Goal: Task Accomplishment & Management: Use online tool/utility

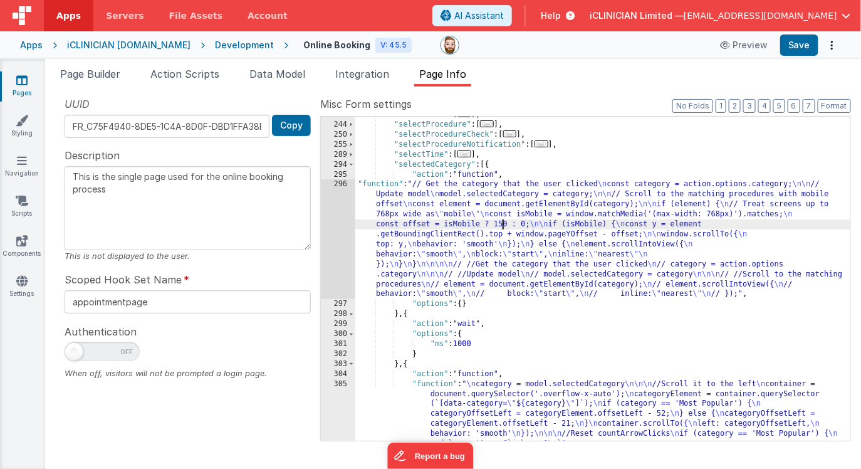
scroll to position [355, 0]
click at [36, 46] on div "Apps" at bounding box center [31, 45] width 23 height 13
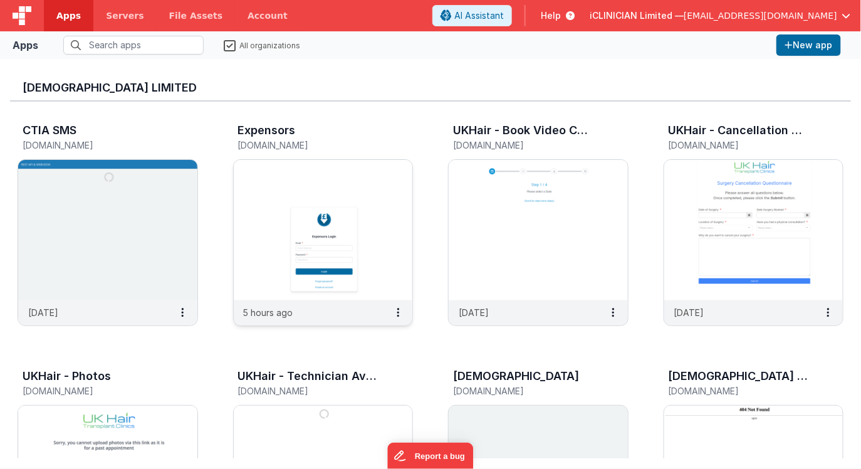
click at [256, 164] on img at bounding box center [323, 230] width 179 height 140
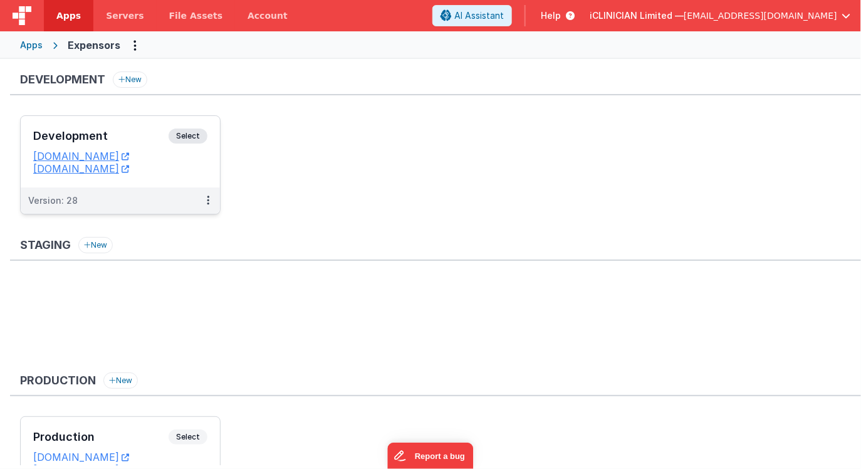
click at [148, 137] on h3 "Development" at bounding box center [100, 136] width 135 height 13
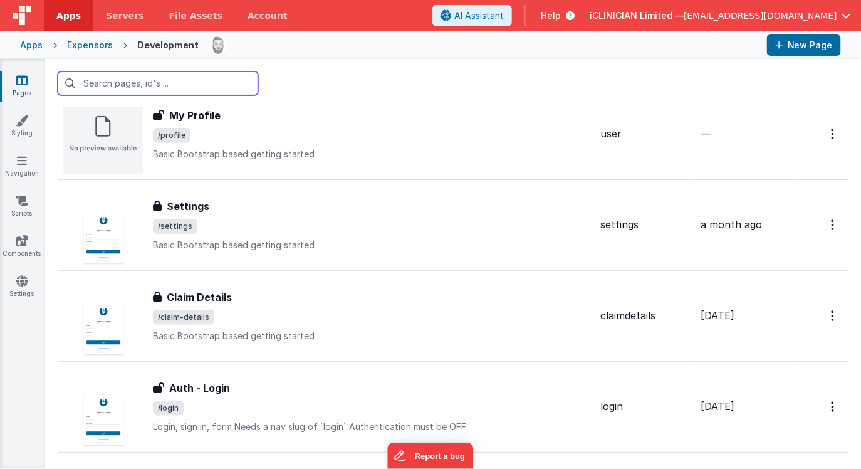
scroll to position [422, 0]
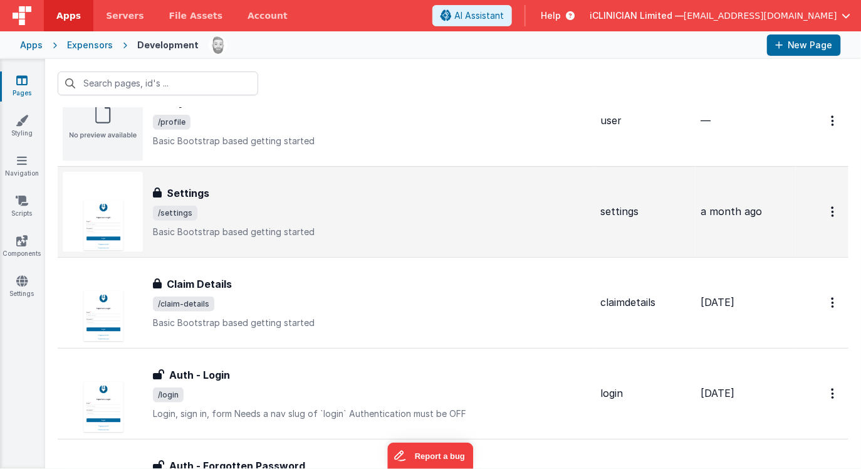
click at [231, 220] on div "Settings Settings /settings Basic Bootstrap based getting started" at bounding box center [371, 211] width 437 height 53
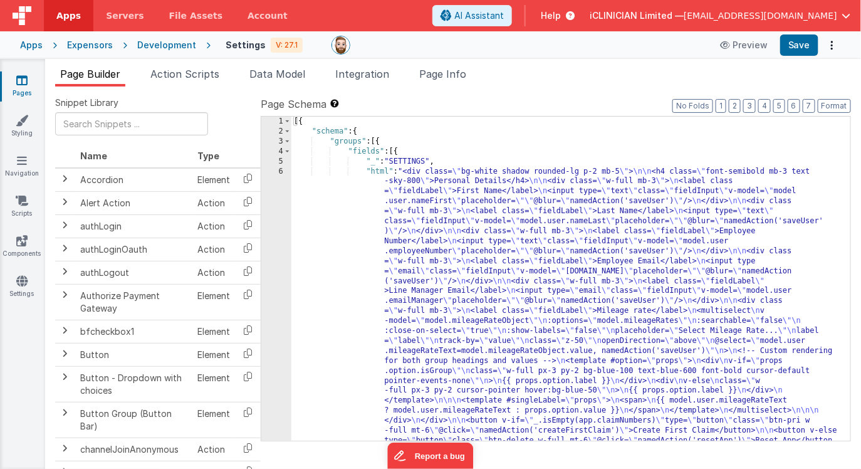
click at [537, 230] on div "[{ "schema" : { "groups" : [{ "fields" : [{ "_" : "SETTINGS" , "html" : "<div c…" at bounding box center [571, 428] width 560 height 623
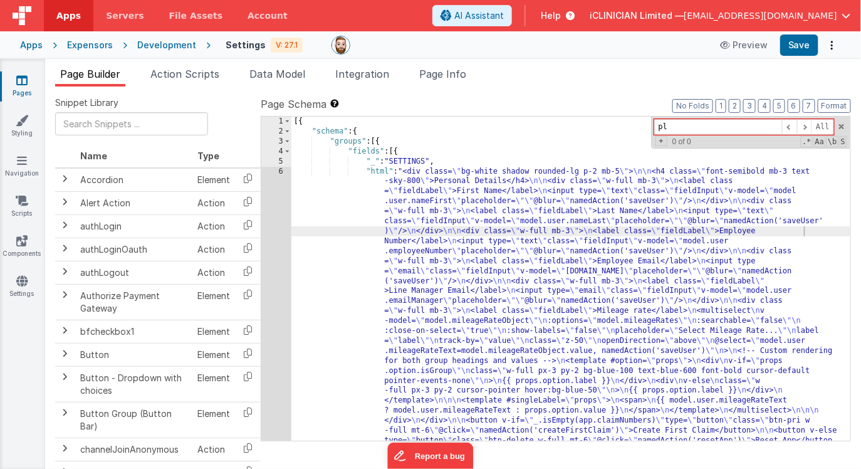
type input "p"
type input "t"
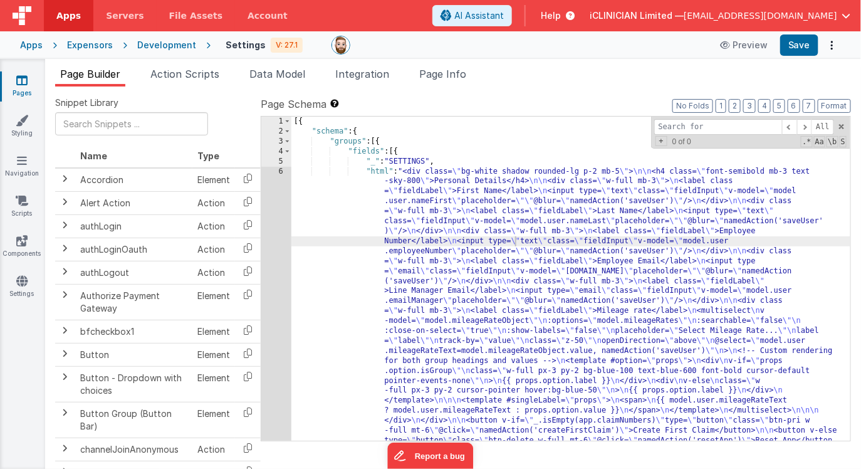
click at [29, 84] on link "Pages" at bounding box center [21, 86] width 45 height 25
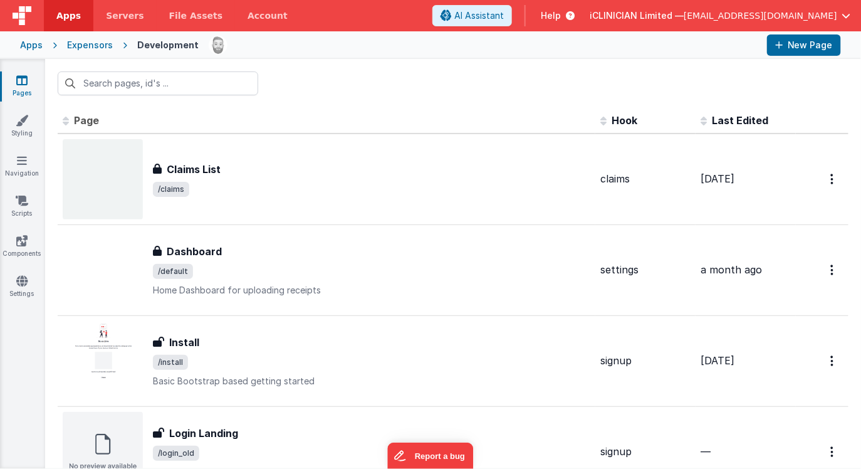
click at [38, 44] on div "Apps" at bounding box center [31, 45] width 23 height 13
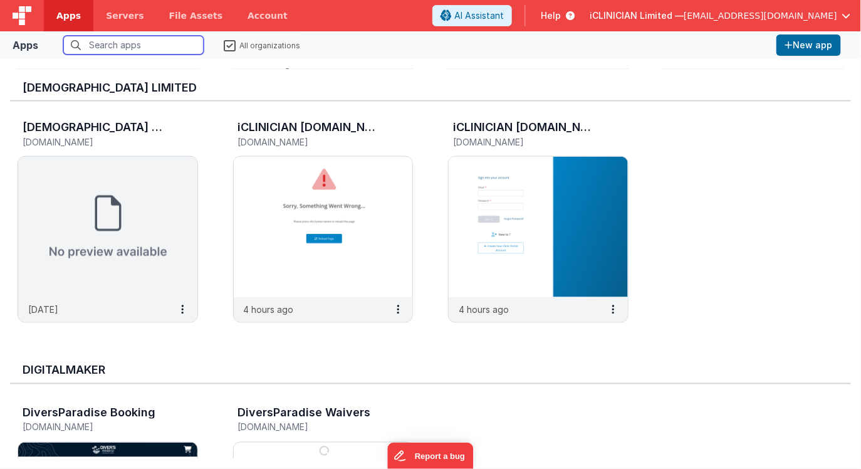
scroll to position [493, 0]
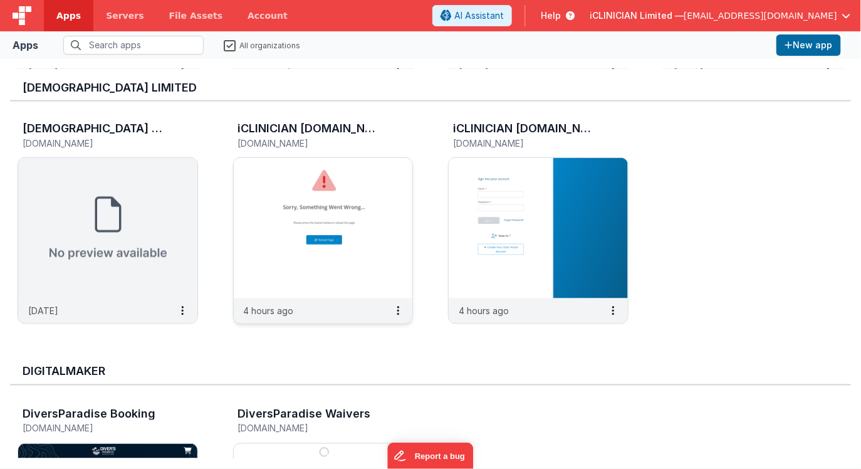
click at [325, 205] on img at bounding box center [323, 228] width 179 height 140
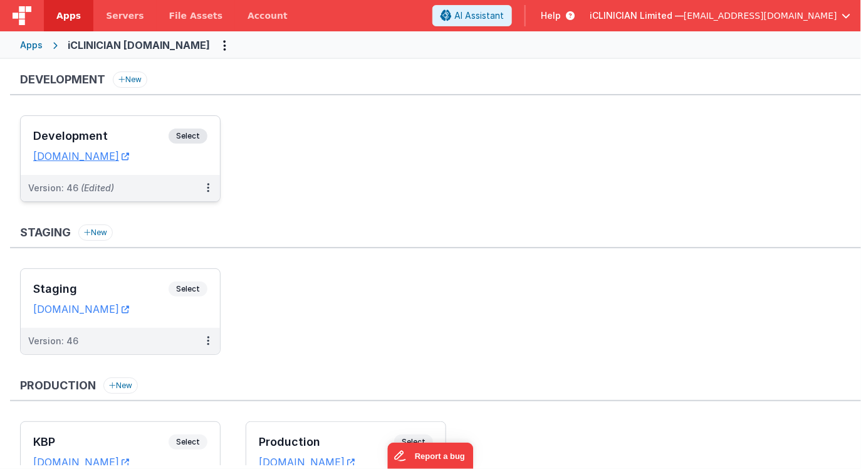
click at [130, 134] on h3 "Development" at bounding box center [100, 136] width 135 height 13
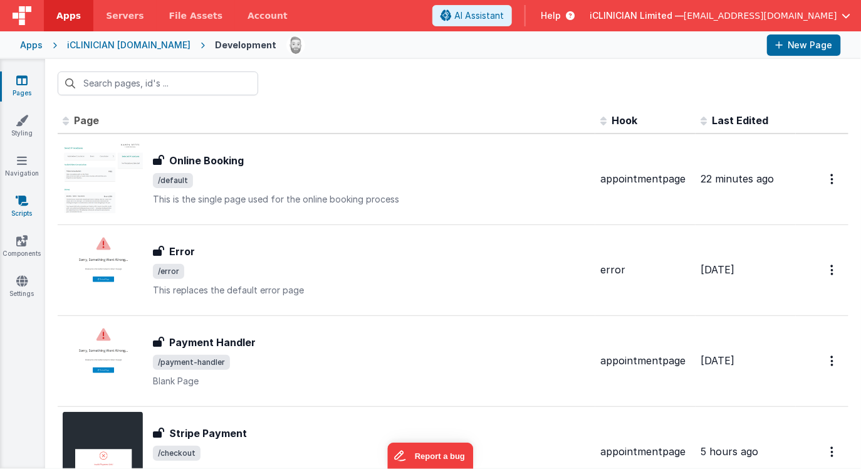
click at [22, 197] on icon at bounding box center [22, 200] width 13 height 13
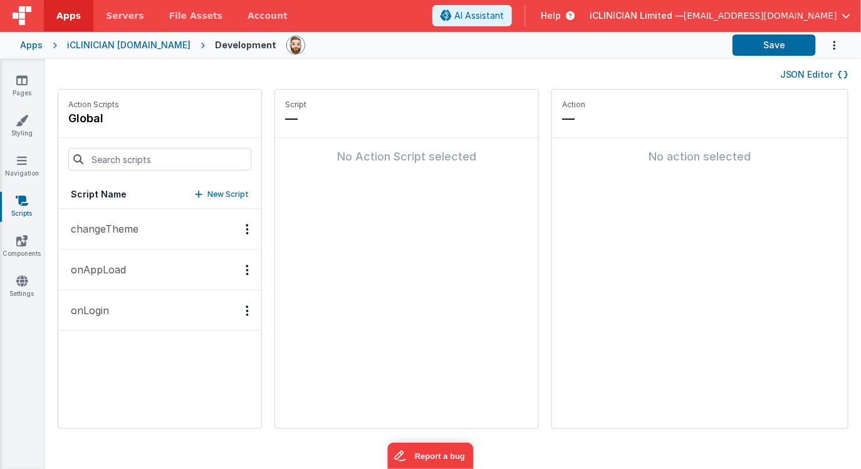
click at [128, 269] on button "onAppLoad" at bounding box center [159, 269] width 203 height 41
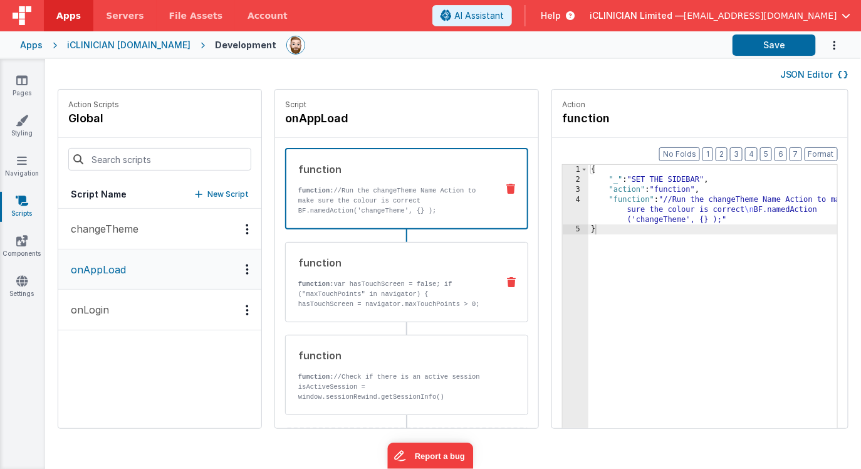
click at [379, 285] on p "function: var hasTouchScreen = false; if ("maxTouchPoints" in navigator) { hasT…" at bounding box center [392, 364] width 189 height 170
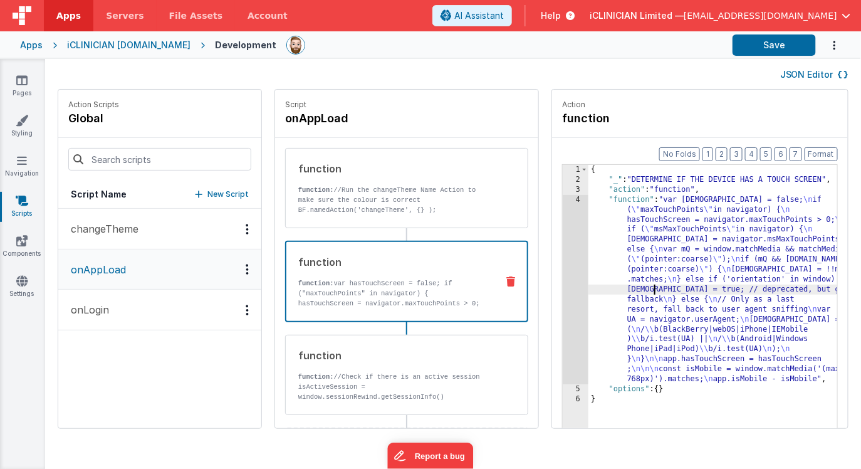
click at [616, 293] on div "{ "_" : "DETERMINE IF THE DEVICE HAS A TOUCH SCREEN" , "action" : "function" , …" at bounding box center [731, 326] width 286 height 323
click at [563, 287] on div "4" at bounding box center [576, 289] width 26 height 189
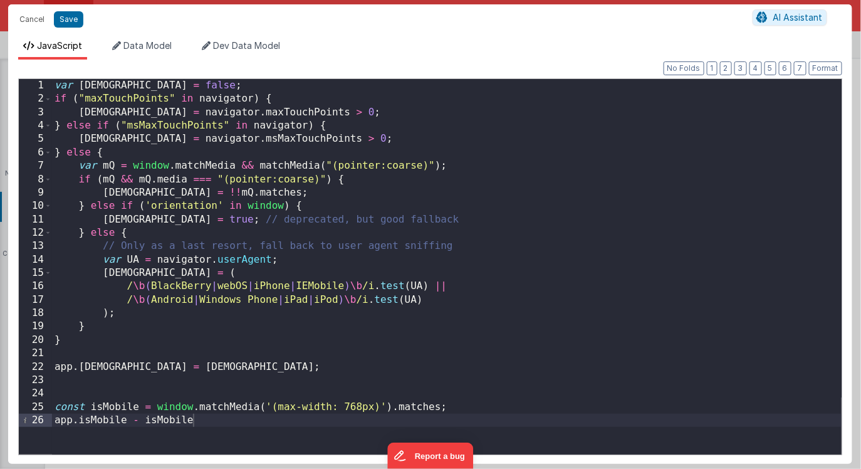
click at [140, 420] on div "var [DEMOGRAPHIC_DATA] = false ; if ( "maxTouchPoints" in navigator ) { hasTouc…" at bounding box center [446, 280] width 789 height 402
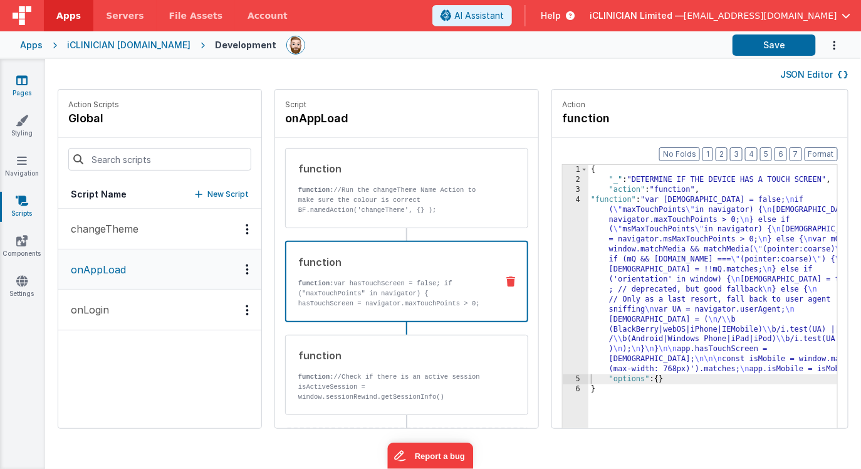
click at [26, 84] on icon at bounding box center [21, 80] width 11 height 13
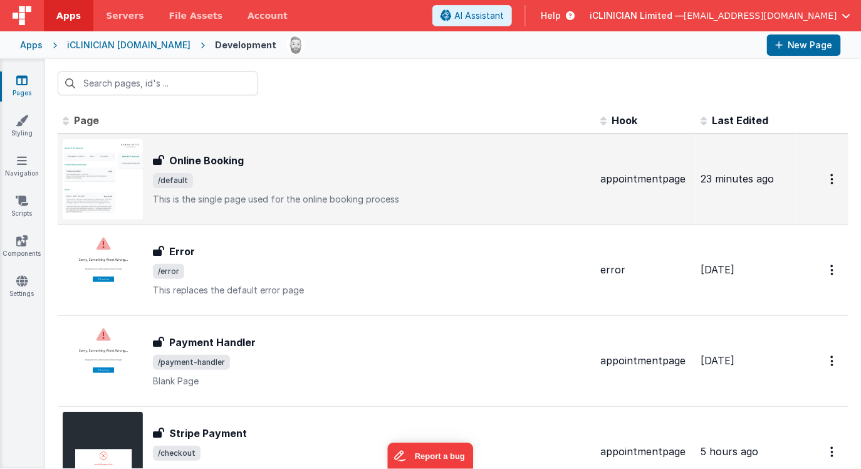
click at [223, 186] on span "/default" at bounding box center [371, 180] width 437 height 15
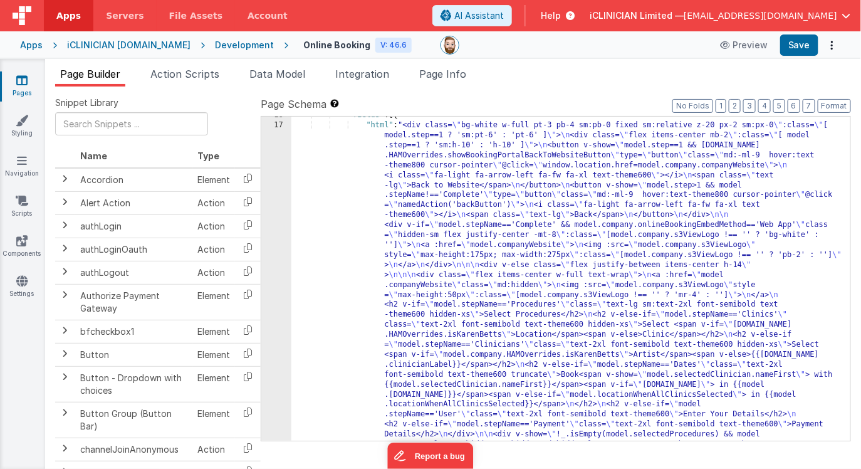
scroll to position [232, 0]
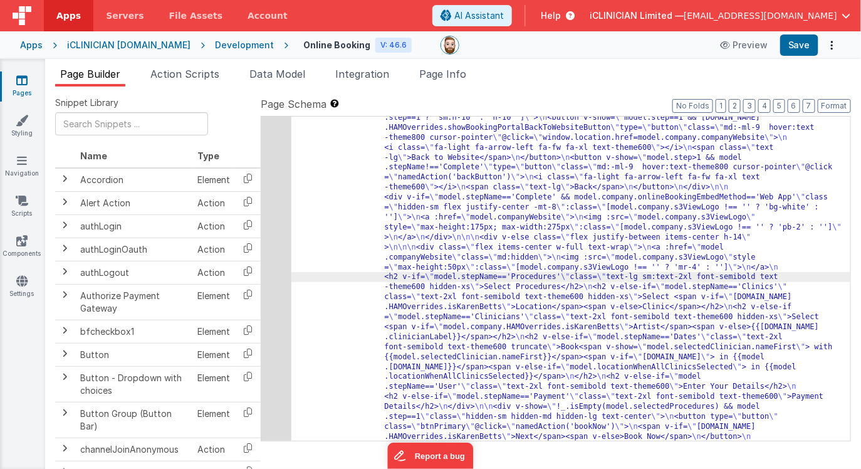
click at [274, 273] on div "17" at bounding box center [276, 272] width 30 height 359
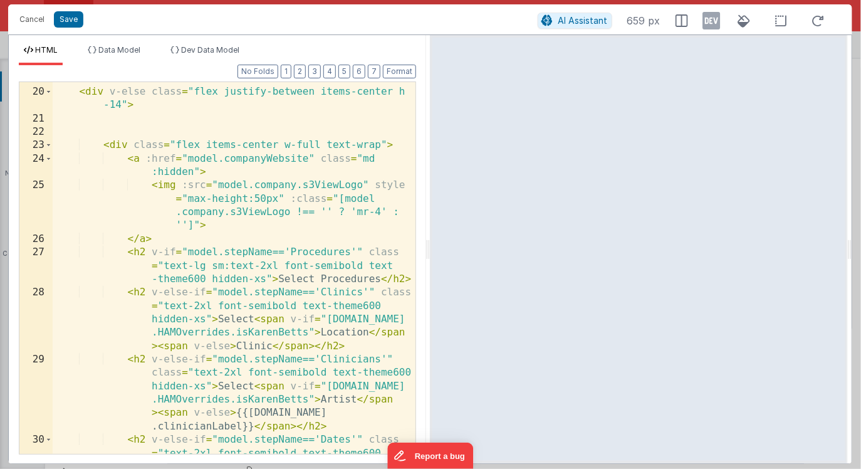
scroll to position [508, 0]
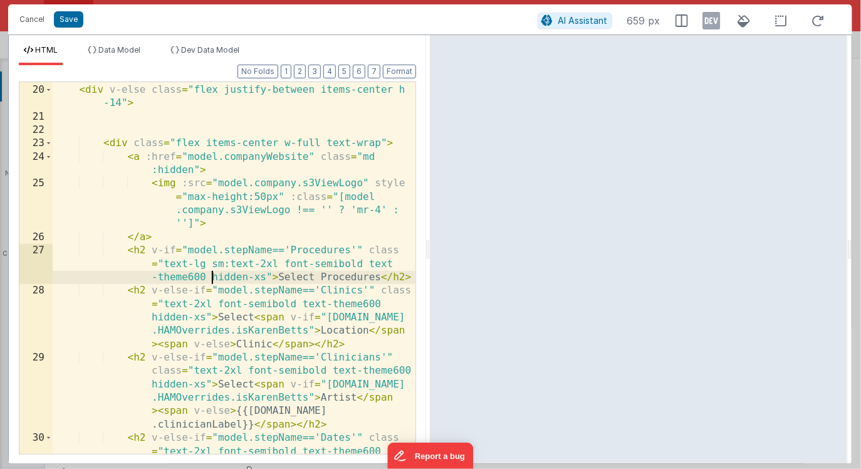
click at [209, 277] on div "< div v-else class = "flex justify-between items-center h -14" > < div class = …" at bounding box center [234, 336] width 363 height 532
click at [266, 277] on div "< div v-else class = "flex justify-between items-center h -14" > < div class = …" at bounding box center [234, 336] width 363 height 532
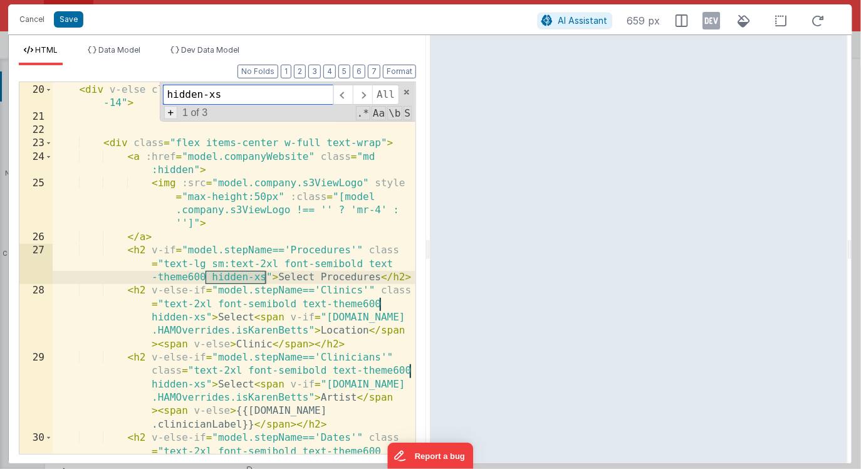
click at [175, 114] on span "+" at bounding box center [171, 112] width 14 height 13
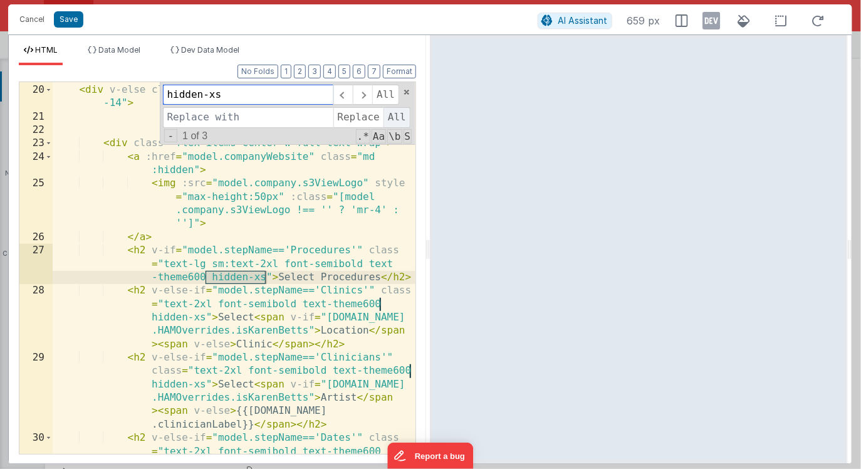
click at [397, 117] on span "All" at bounding box center [396, 117] width 27 height 20
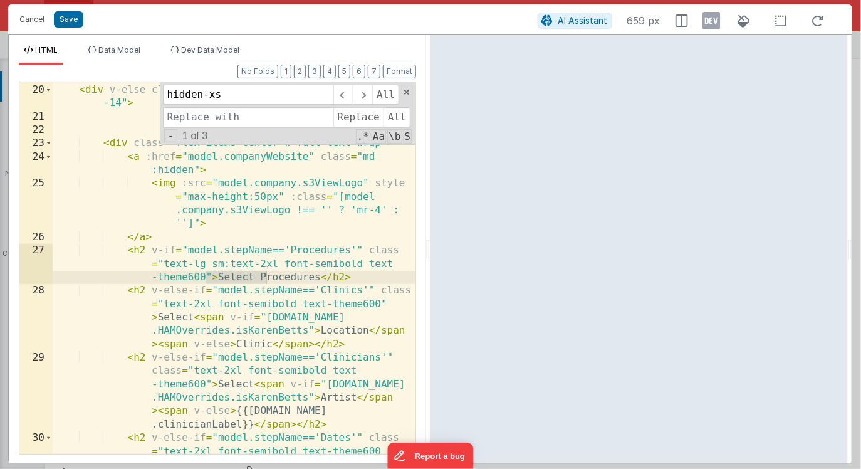
click at [312, 253] on div "< div v-else class = "flex justify-between items-center h -14" > < div class = …" at bounding box center [234, 336] width 363 height 532
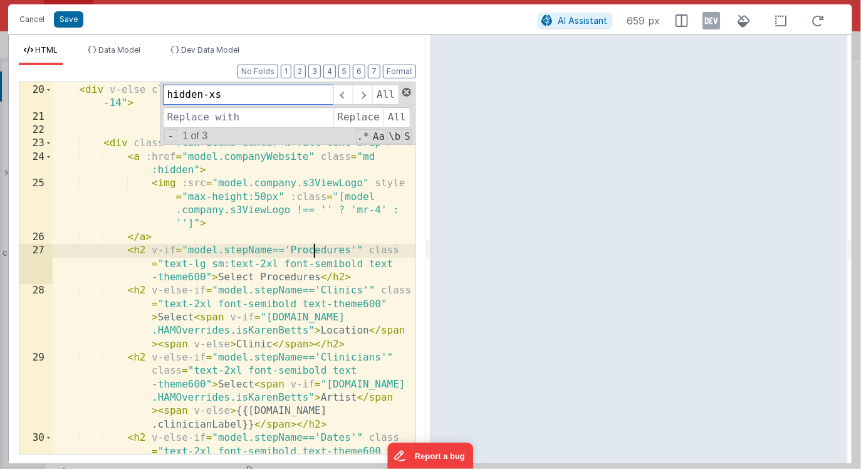
click at [408, 90] on span at bounding box center [406, 92] width 9 height 9
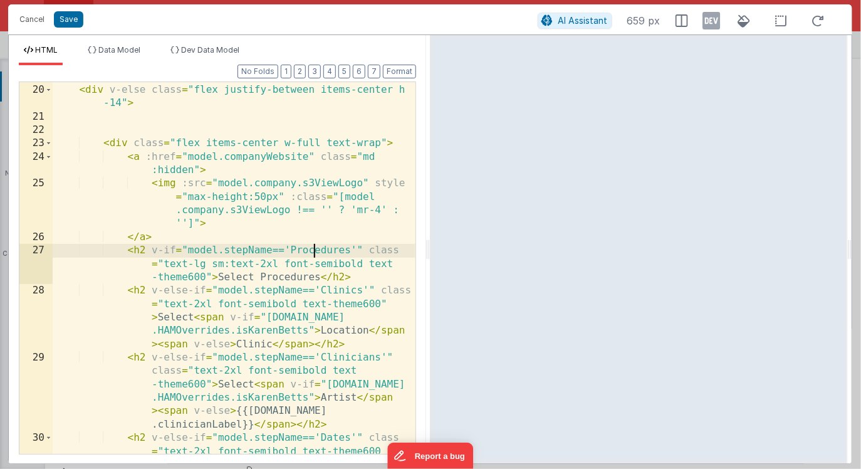
click at [355, 250] on div "< div v-else class = "flex justify-between items-center h -14" > < div class = …" at bounding box center [234, 336] width 363 height 532
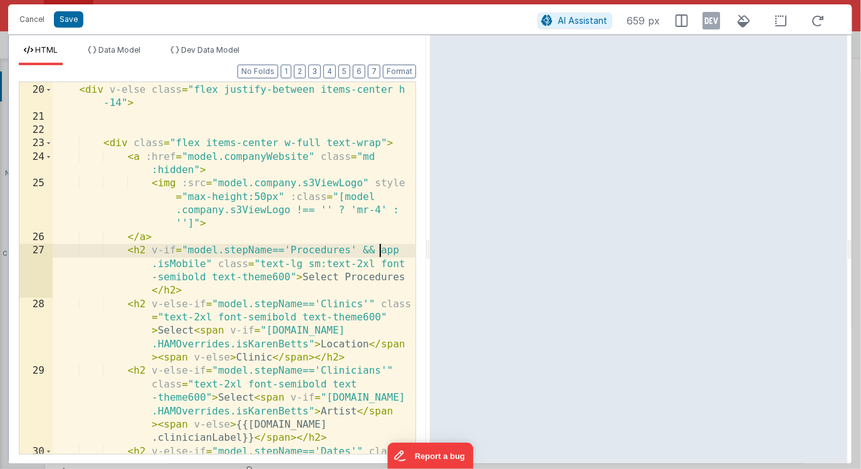
click at [382, 249] on div "< div v-else class = "flex justify-between items-center h -14" > < div class = …" at bounding box center [234, 336] width 363 height 532
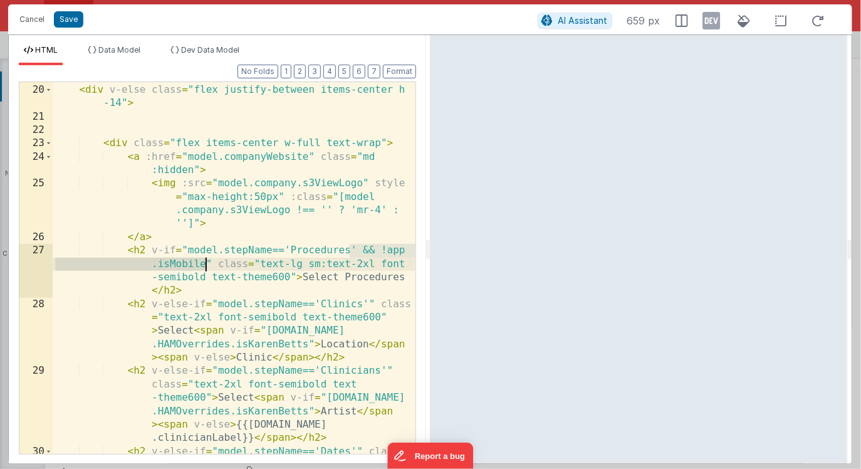
click at [204, 264] on div "< div v-else class = "flex justify-between items-center h -14" > < div class = …" at bounding box center [234, 336] width 363 height 532
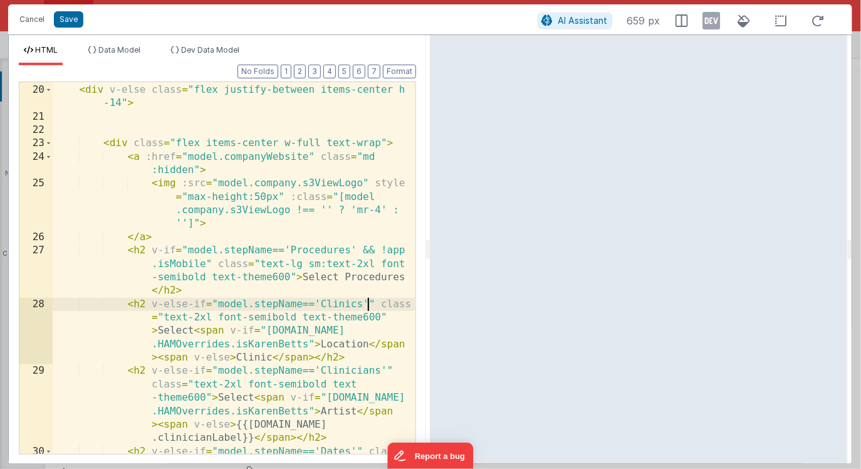
click at [368, 303] on div "< div v-else class = "flex justify-between items-center h -14" > < div class = …" at bounding box center [234, 336] width 363 height 532
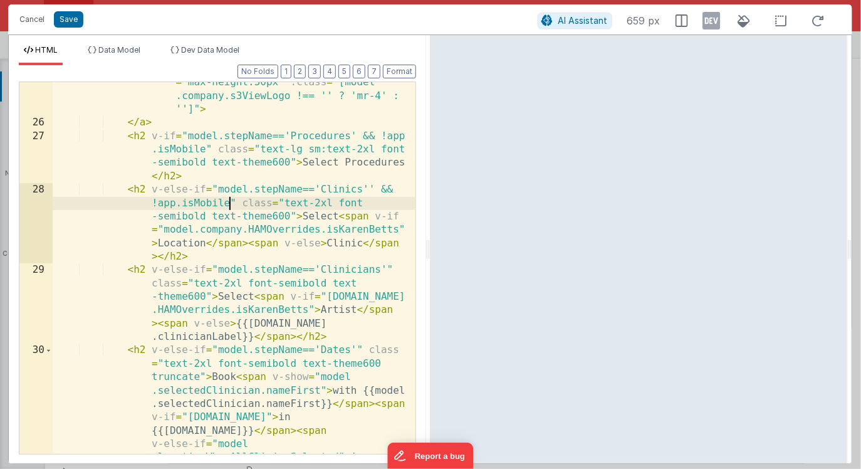
scroll to position [622, 0]
click at [385, 268] on div "< img :src = "model.company.s3ViewLogo" style = "max-height:50px" :class = "[mo…" at bounding box center [234, 349] width 363 height 572
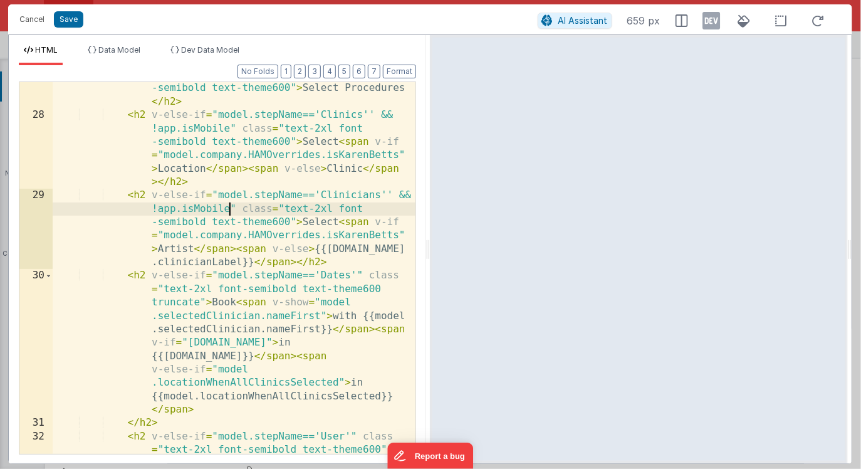
scroll to position [696, 0]
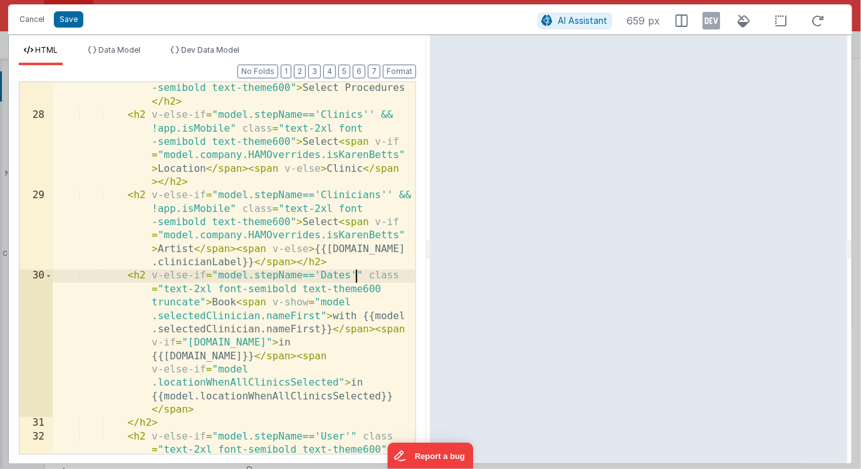
click at [357, 274] on div "< h2 v-if = "model.stepName=='Procedures' && !app .isMobile" class = "text-lg s…" at bounding box center [234, 288] width 363 height 466
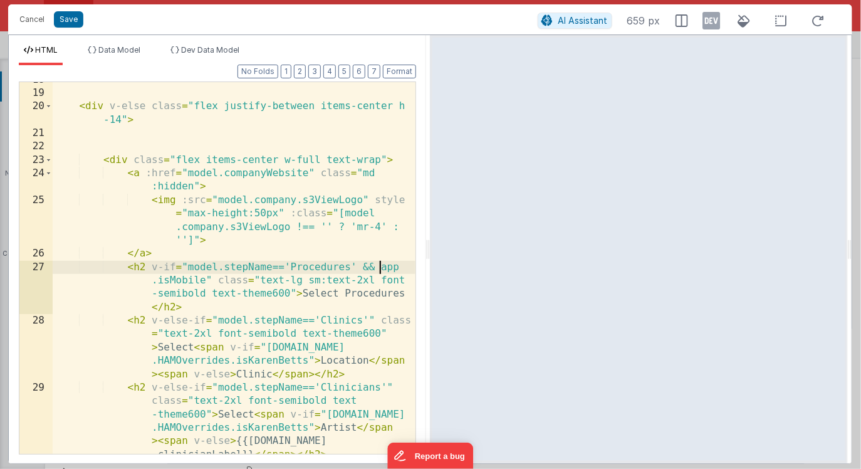
scroll to position [486, 0]
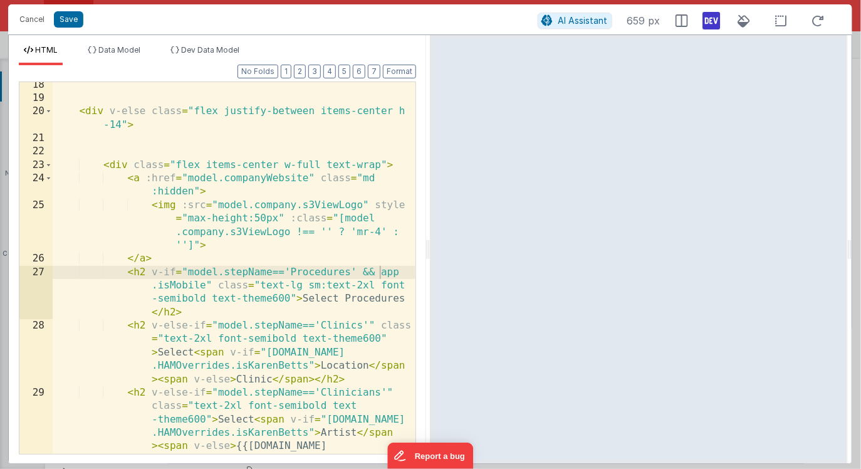
click at [709, 18] on icon at bounding box center [712, 21] width 18 height 20
click at [218, 46] on span "Dev Data Model" at bounding box center [210, 49] width 58 height 9
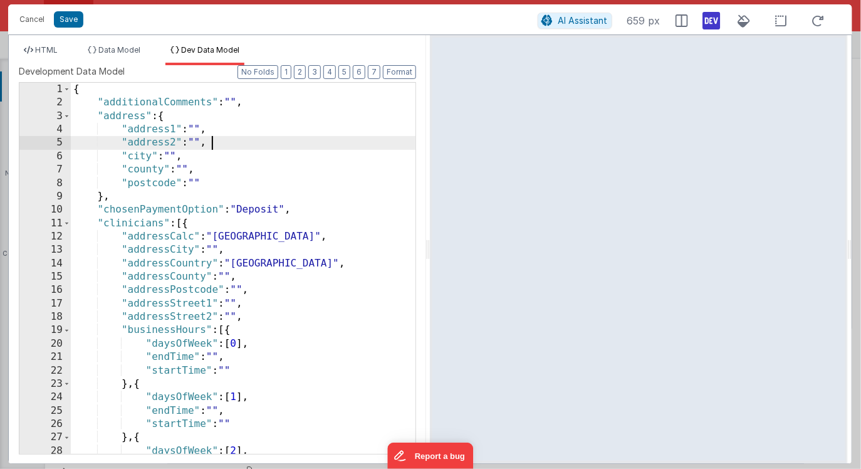
scroll to position [0, 0]
click at [251, 137] on div "{ "additionalComments" : "" , "address" : { "address1" : "" , "address2" : "" ,…" at bounding box center [243, 282] width 345 height 398
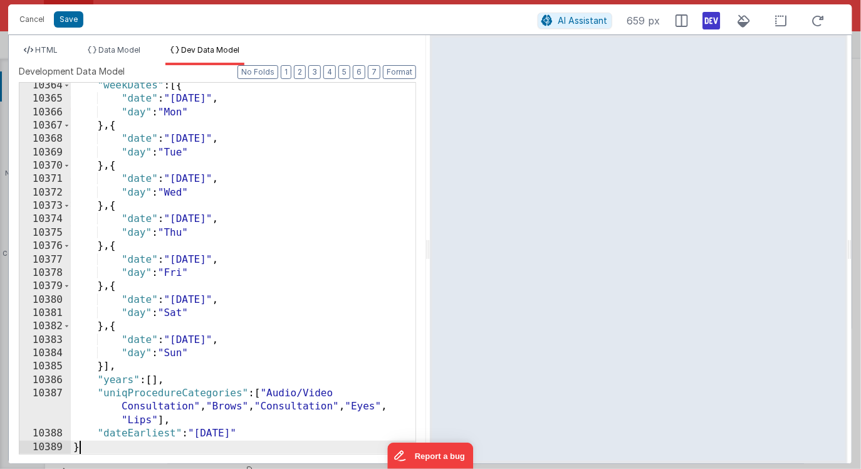
scroll to position [20159, 0]
click at [58, 51] on span "HTML" at bounding box center [46, 49] width 23 height 9
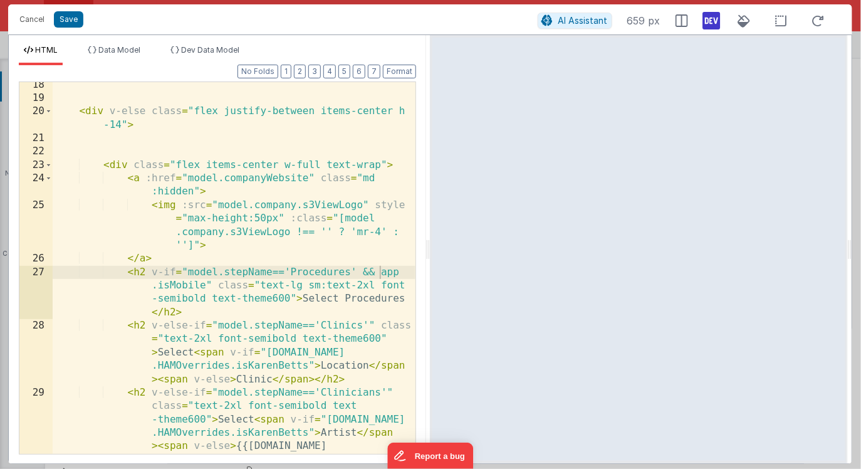
click at [204, 167] on div "< div v-else class = "flex justify-between items-center h -14" > < div class = …" at bounding box center [234, 311] width 363 height 466
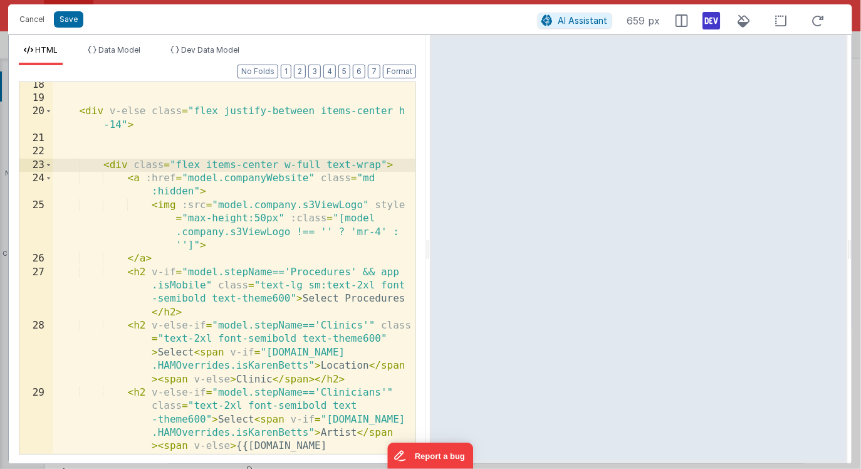
click at [177, 164] on div "< div v-else class = "flex justify-between items-center h -14" > < div class = …" at bounding box center [234, 311] width 363 height 466
click at [177, 165] on div "< div v-else class = "flex justify-between items-center h -14" > < div class = …" at bounding box center [234, 311] width 363 height 466
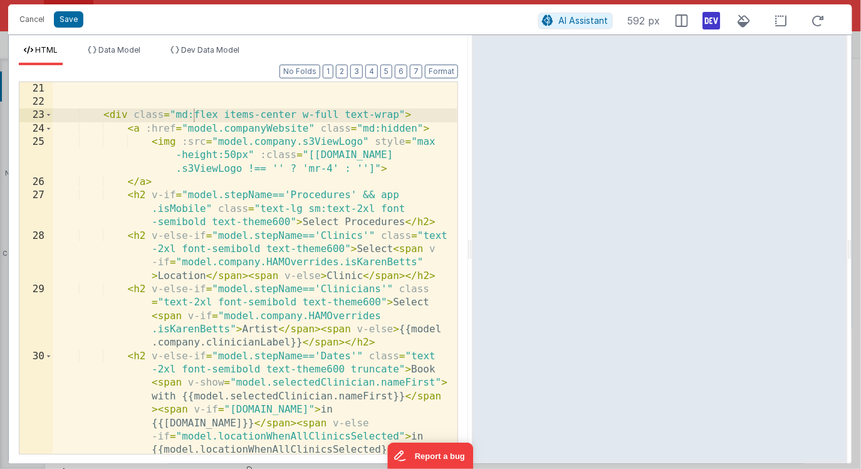
scroll to position [495, 0]
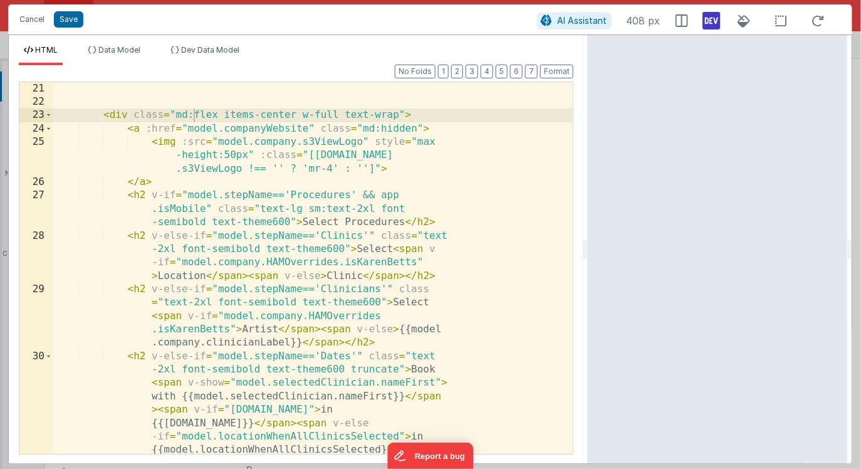
drag, startPoint x: 429, startPoint y: 250, endPoint x: 588, endPoint y: 239, distance: 159.5
click at [588, 239] on html "Cancel Save AI Assistant 408 px HTML Data Model Dev Data Model Format 7 6 5 4 3…" at bounding box center [430, 234] width 861 height 469
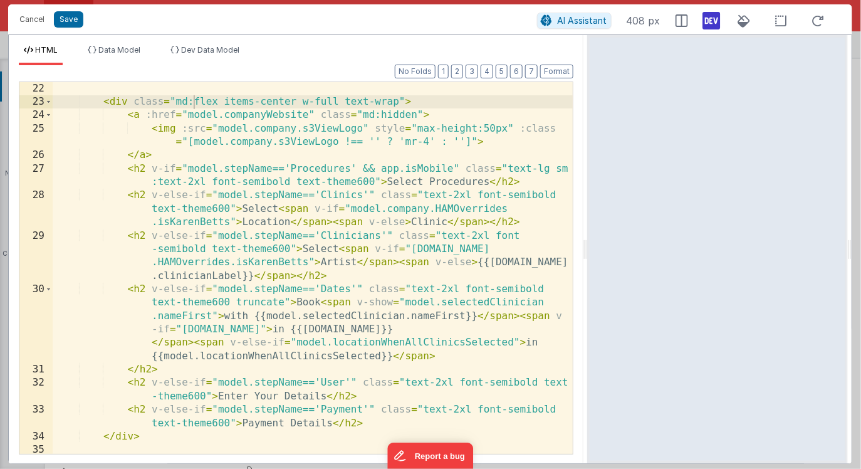
scroll to position [415, 0]
click at [184, 103] on div "< div class = "md:flex items-center w-full text-wrap" > < a :href = "model.comp…" at bounding box center [313, 288] width 521 height 412
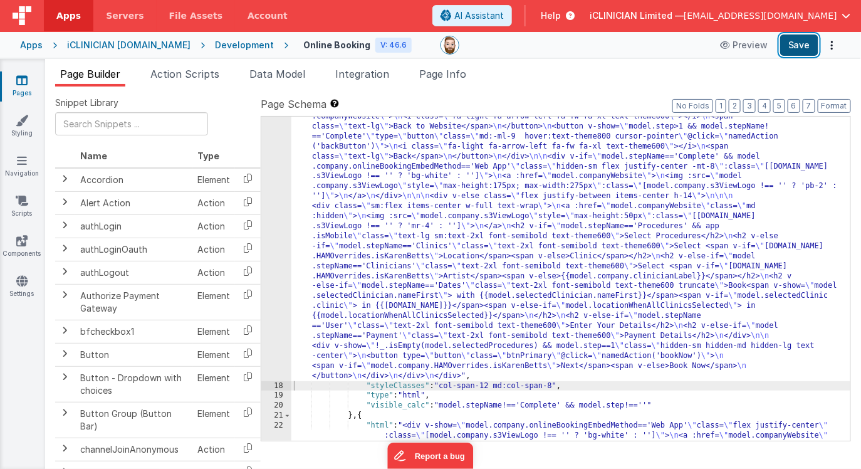
click at [791, 43] on button "Save" at bounding box center [799, 44] width 38 height 21
